Goal: Navigation & Orientation: Understand site structure

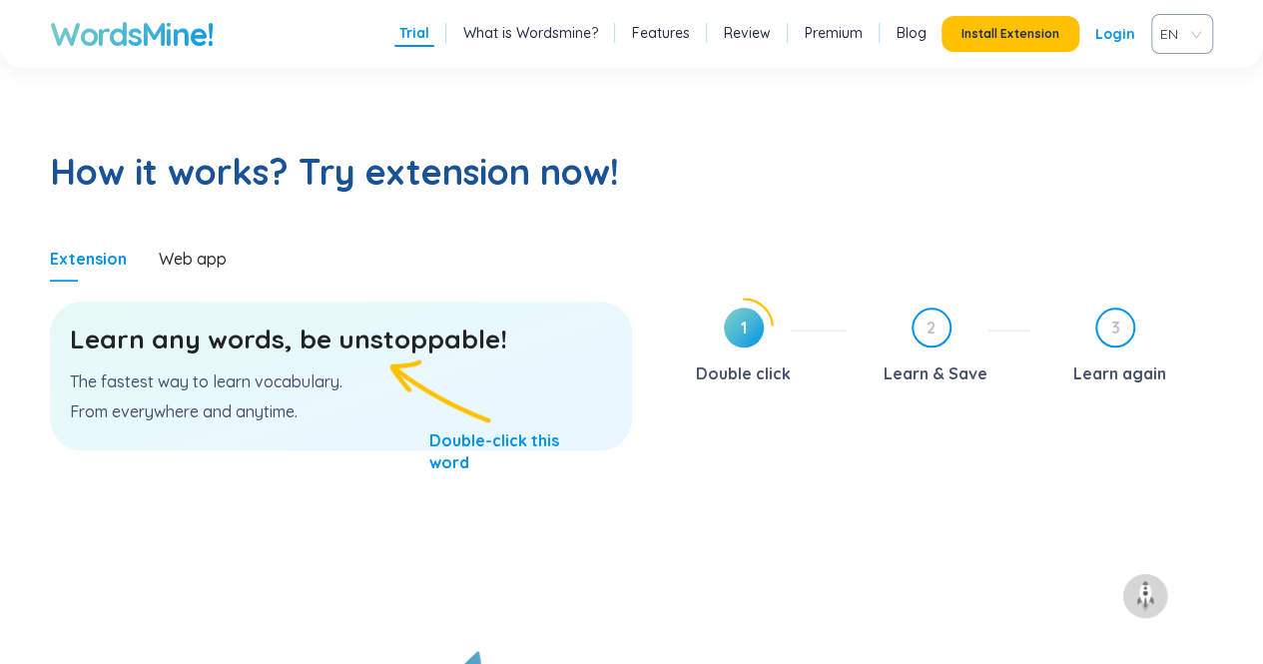
scroll to position [998, 0]
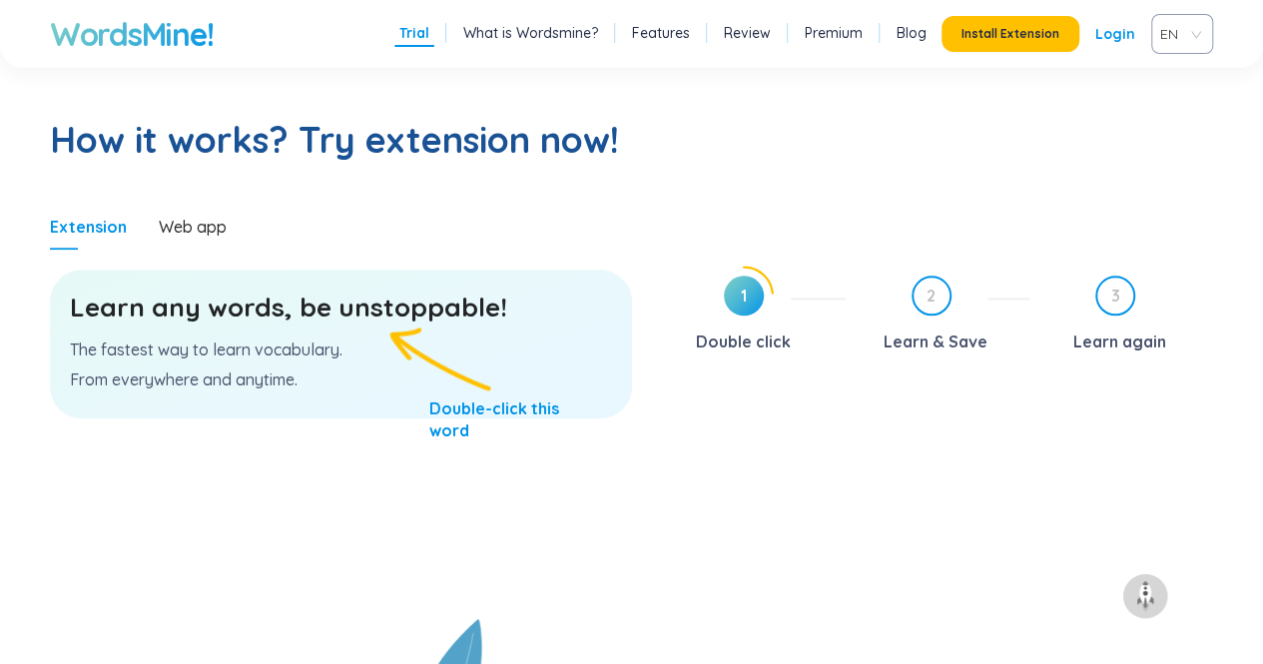
click at [370, 316] on h3 "Learn any words, be unstoppable!" at bounding box center [341, 307] width 542 height 36
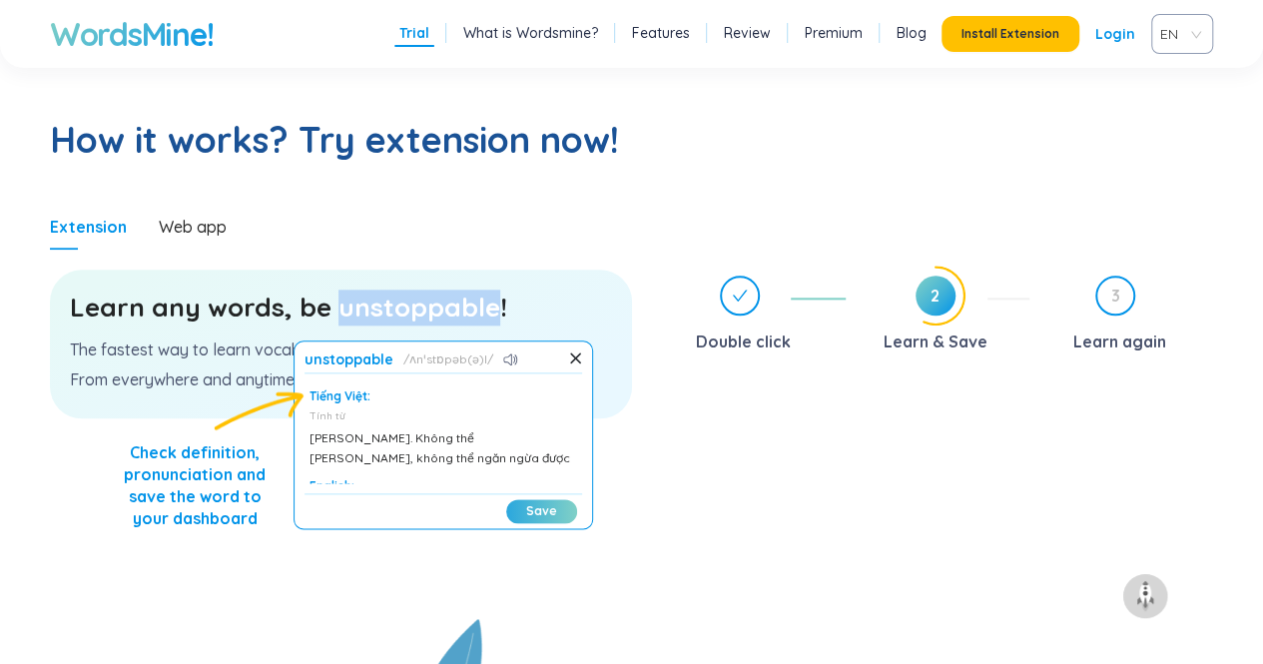
click at [540, 507] on button "Save" at bounding box center [541, 511] width 71 height 24
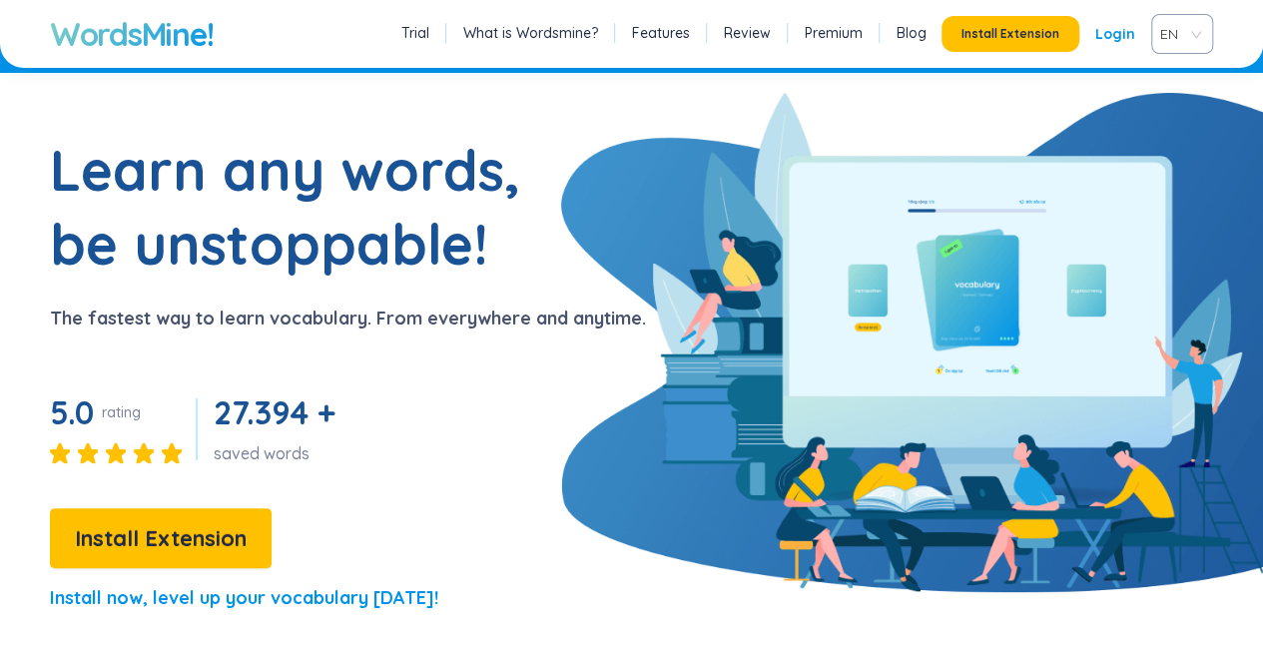
scroll to position [0, 0]
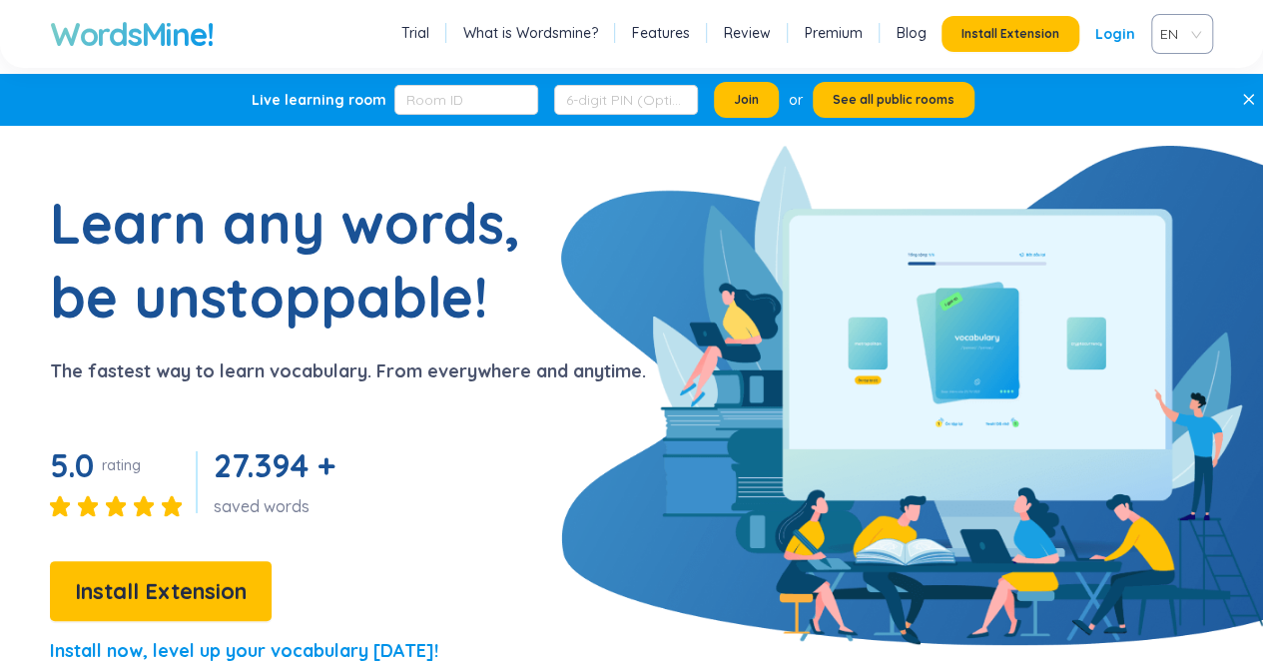
click at [687, 33] on link "Features" at bounding box center [661, 33] width 58 height 20
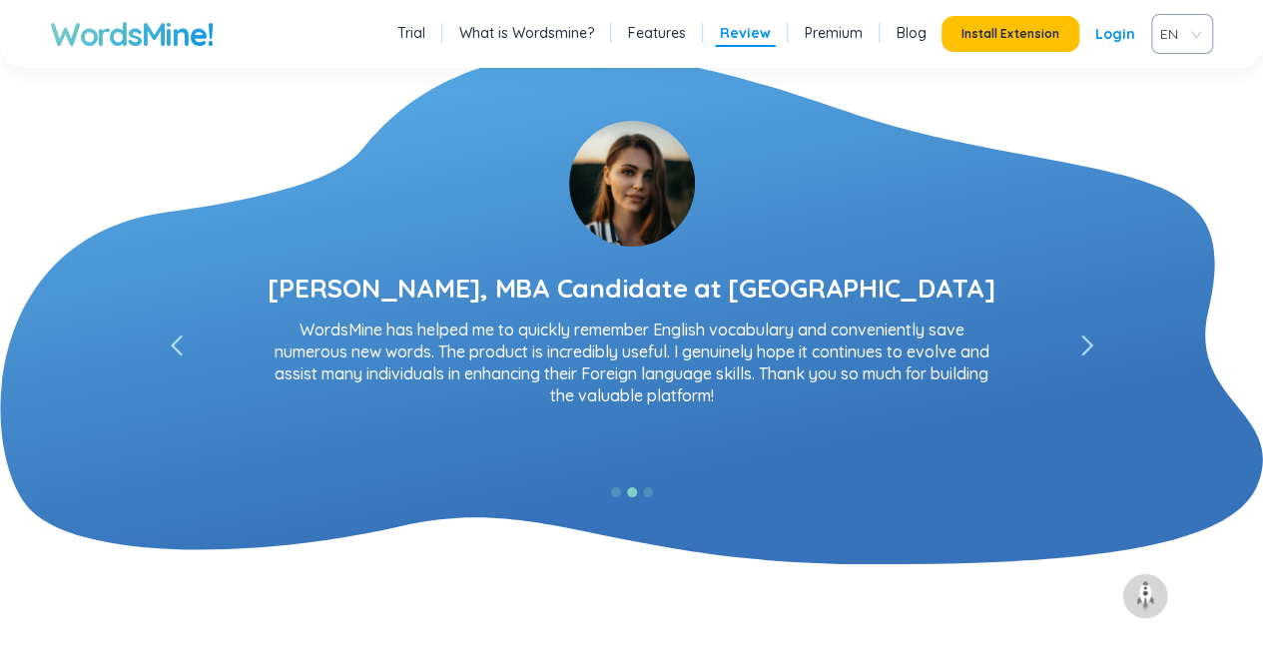
scroll to position [3556, 0]
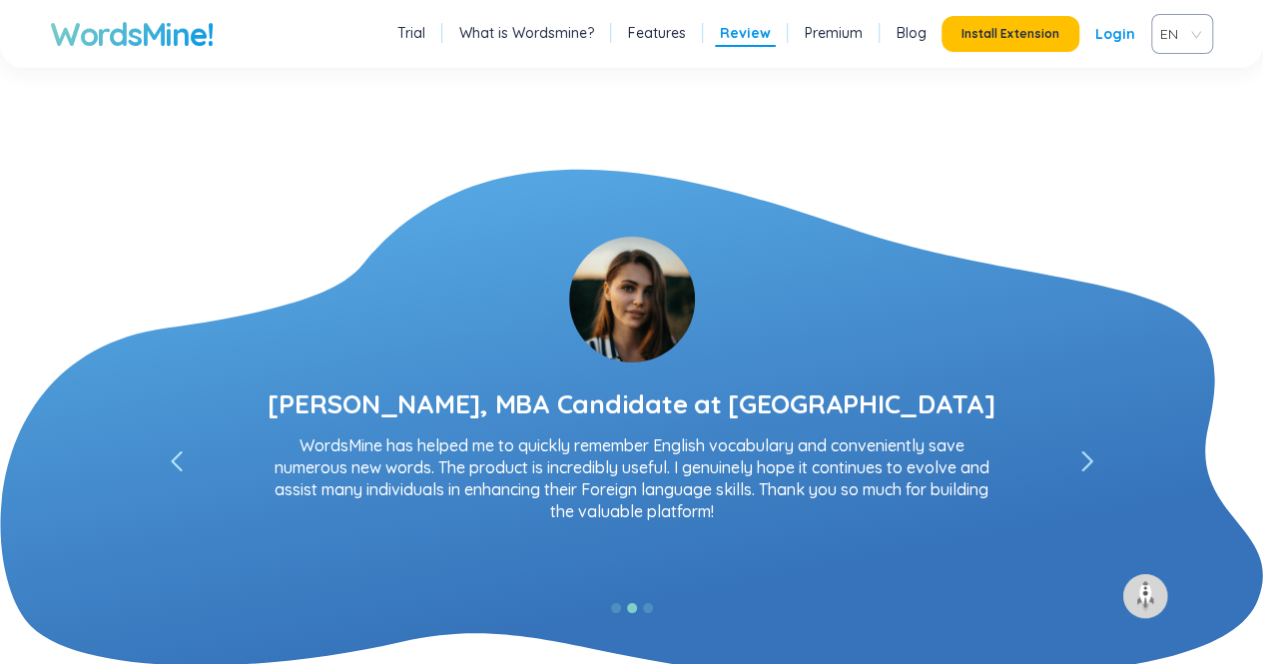
click at [1096, 453] on span at bounding box center [1087, 461] width 20 height 20
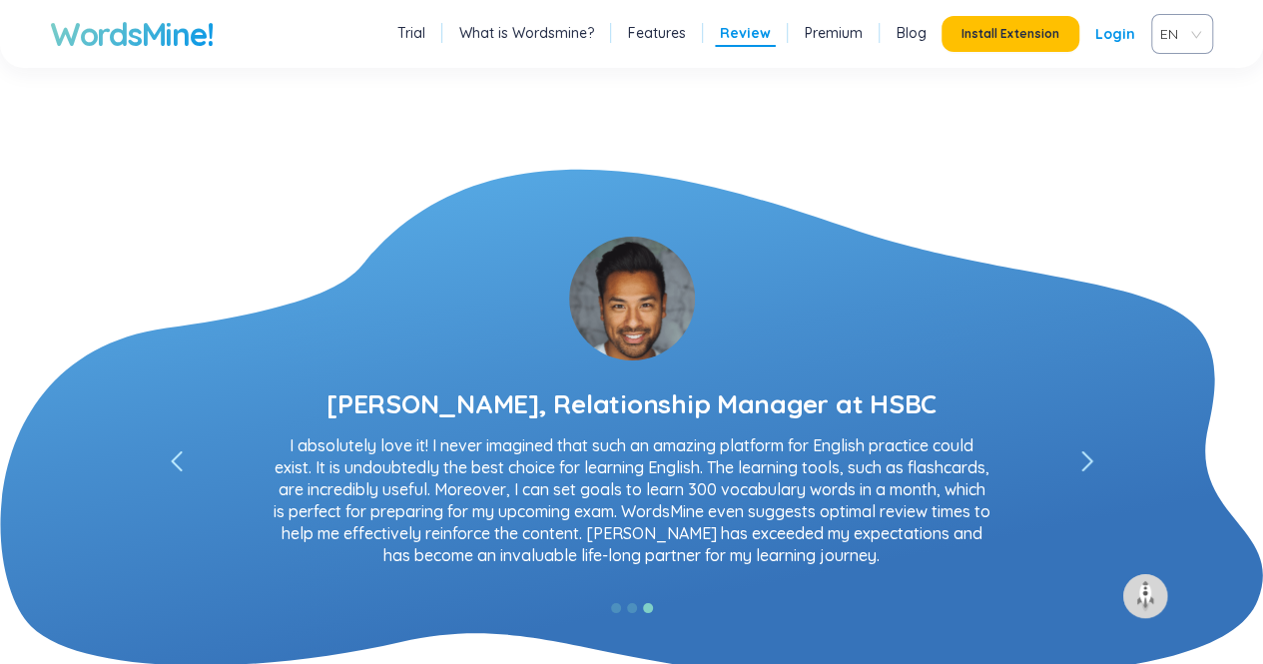
click at [1095, 453] on span at bounding box center [1087, 461] width 20 height 20
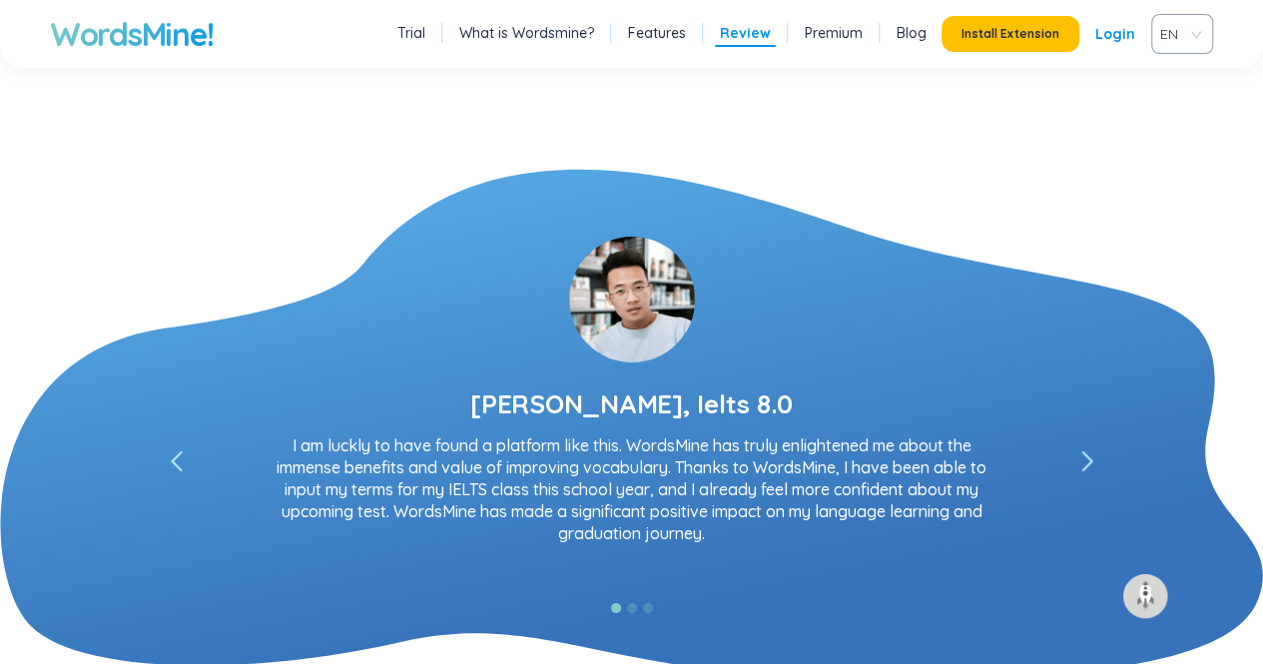
click at [1095, 453] on span at bounding box center [1087, 461] width 20 height 20
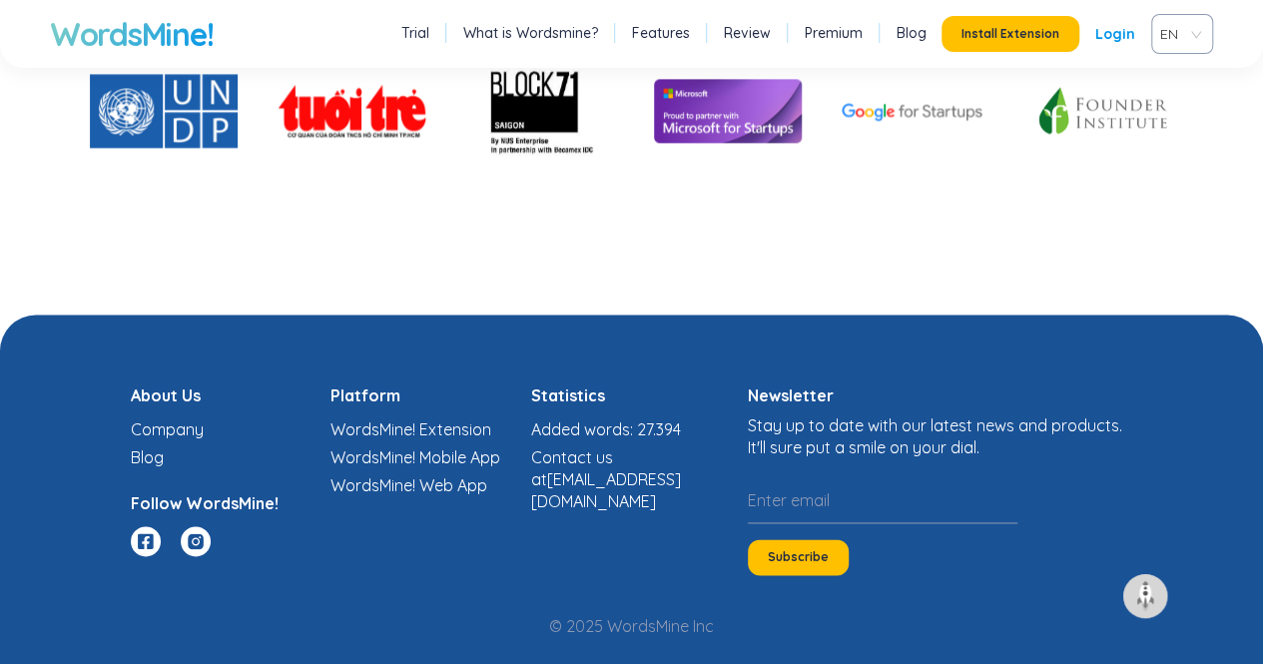
scroll to position [5038, 0]
